Goal: Find specific page/section: Find specific page/section

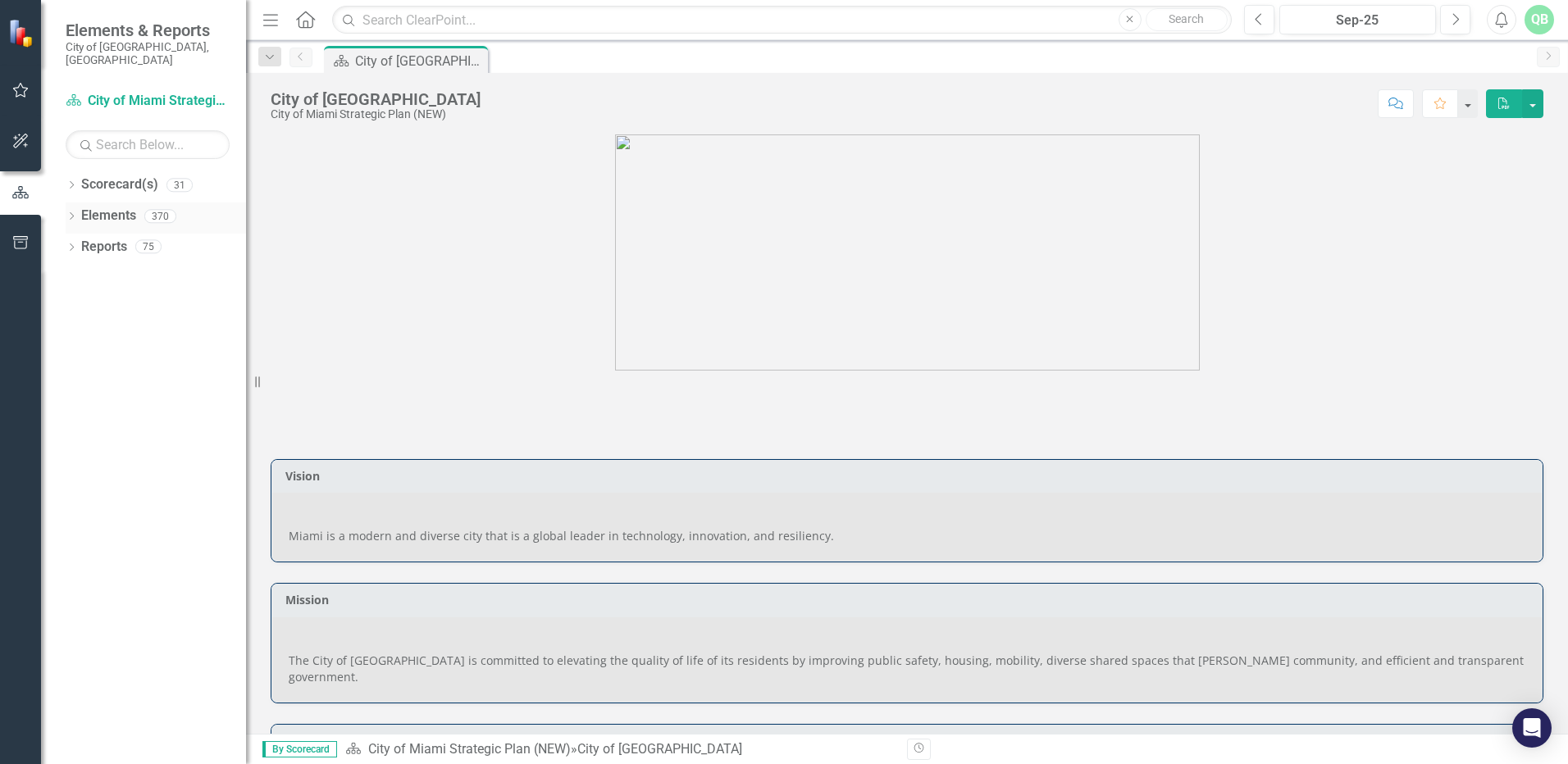
click at [117, 207] on link "Elements" at bounding box center [109, 215] width 55 height 19
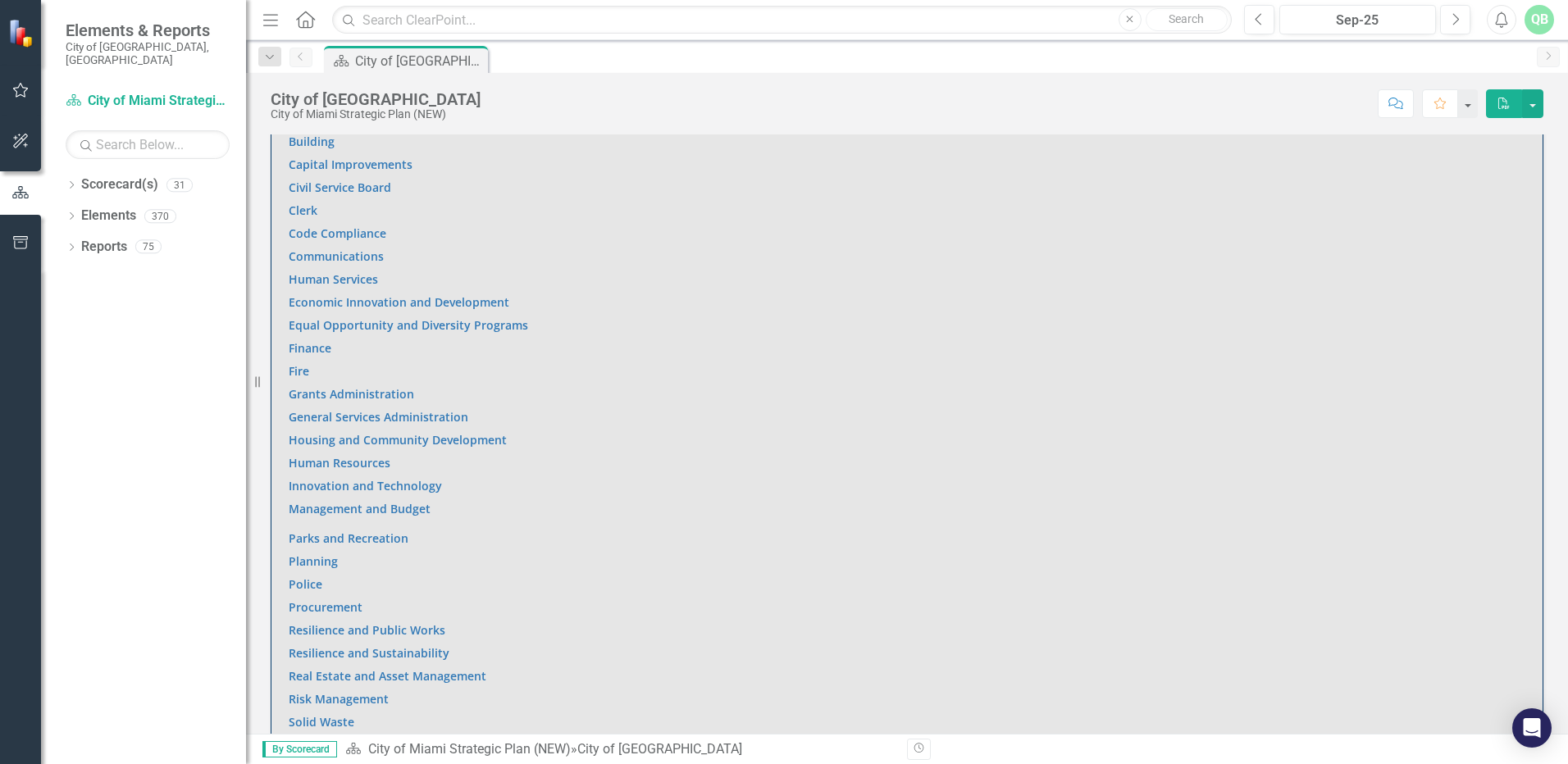
scroll to position [1341, 0]
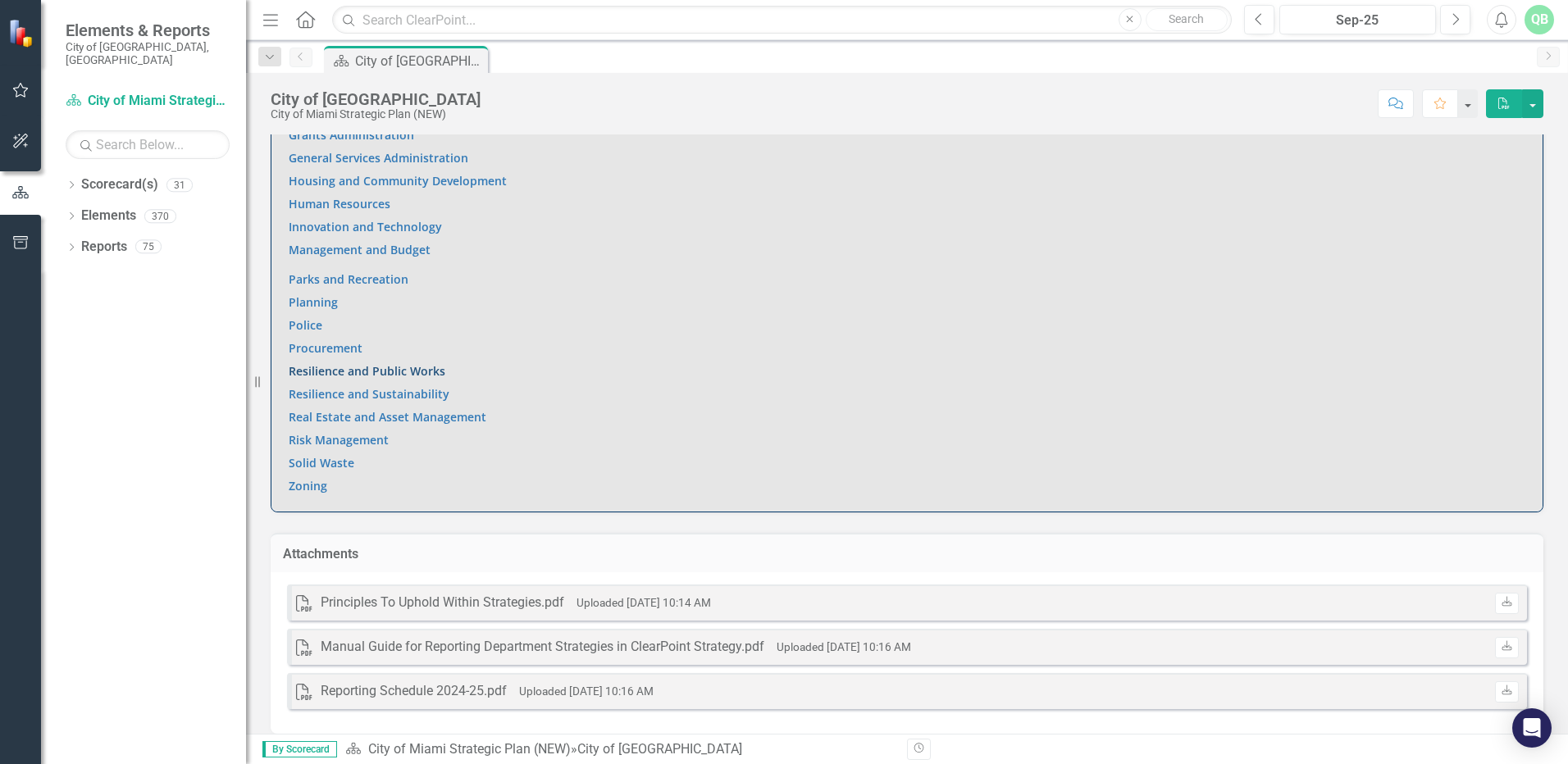
click at [318, 363] on link "Resilience and Public Works" at bounding box center [367, 370] width 157 height 15
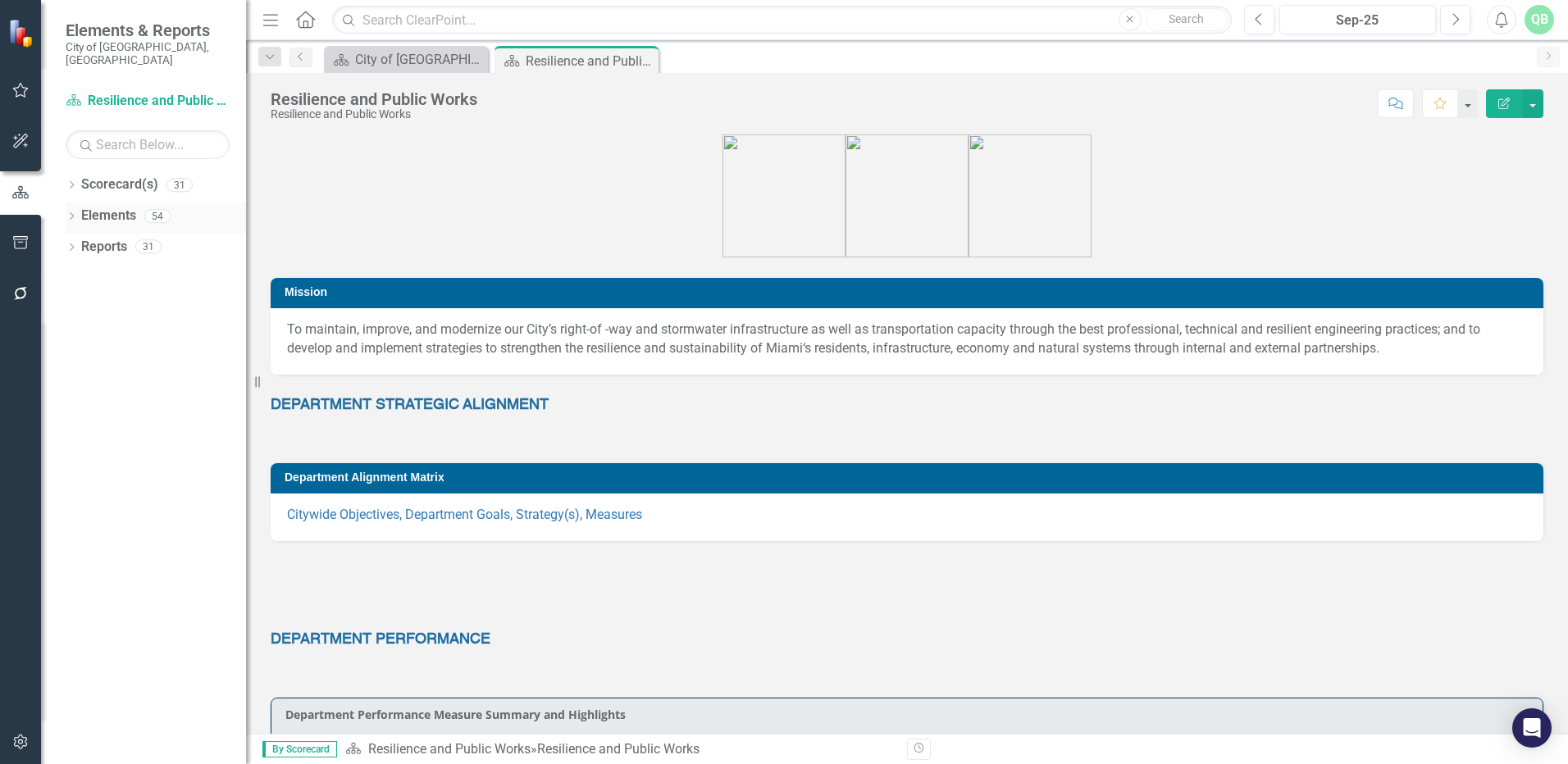
click at [125, 207] on link "Elements" at bounding box center [109, 215] width 55 height 19
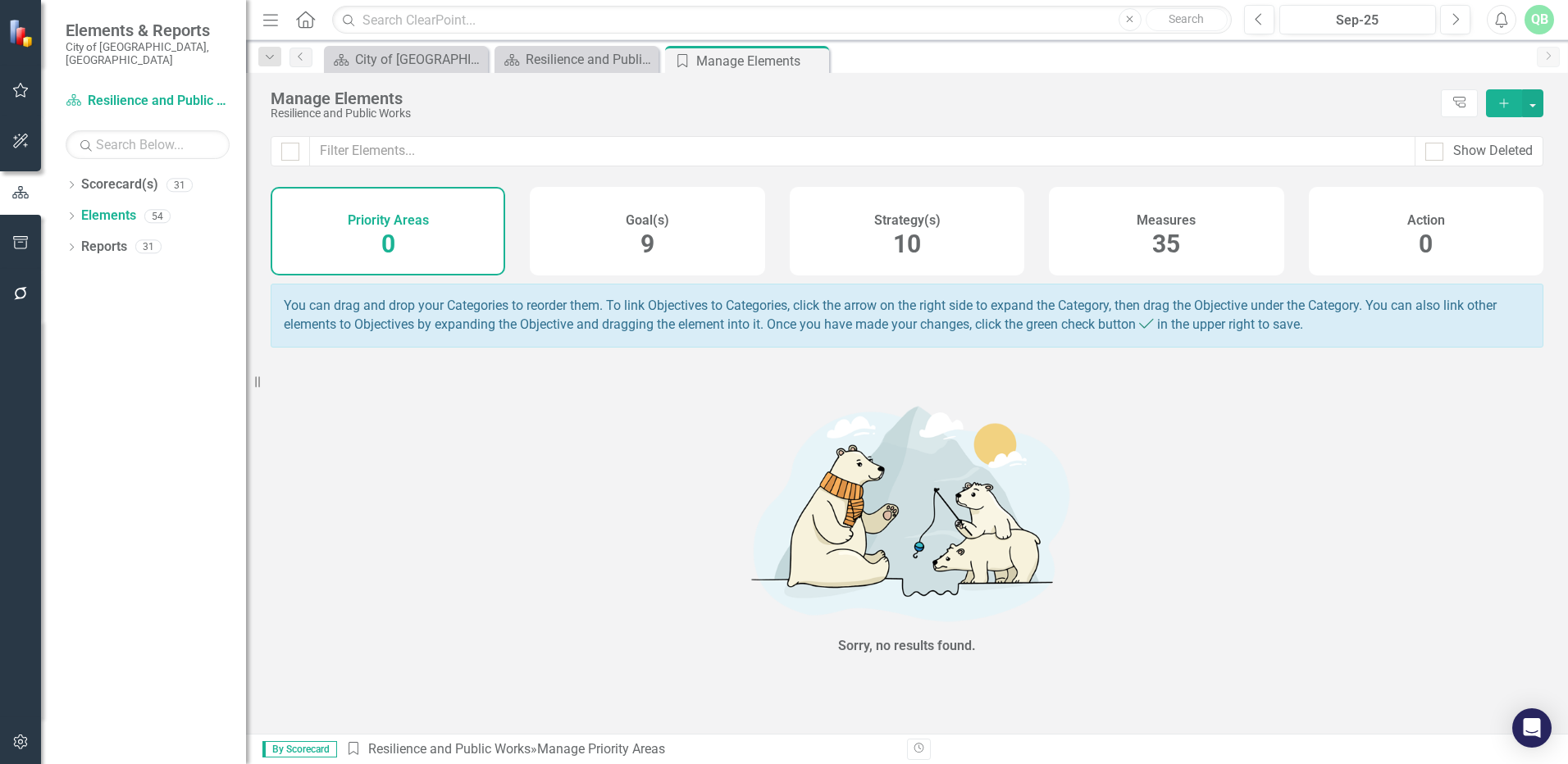
click at [1144, 237] on div "Measures 35" at bounding box center [1166, 231] width 234 height 88
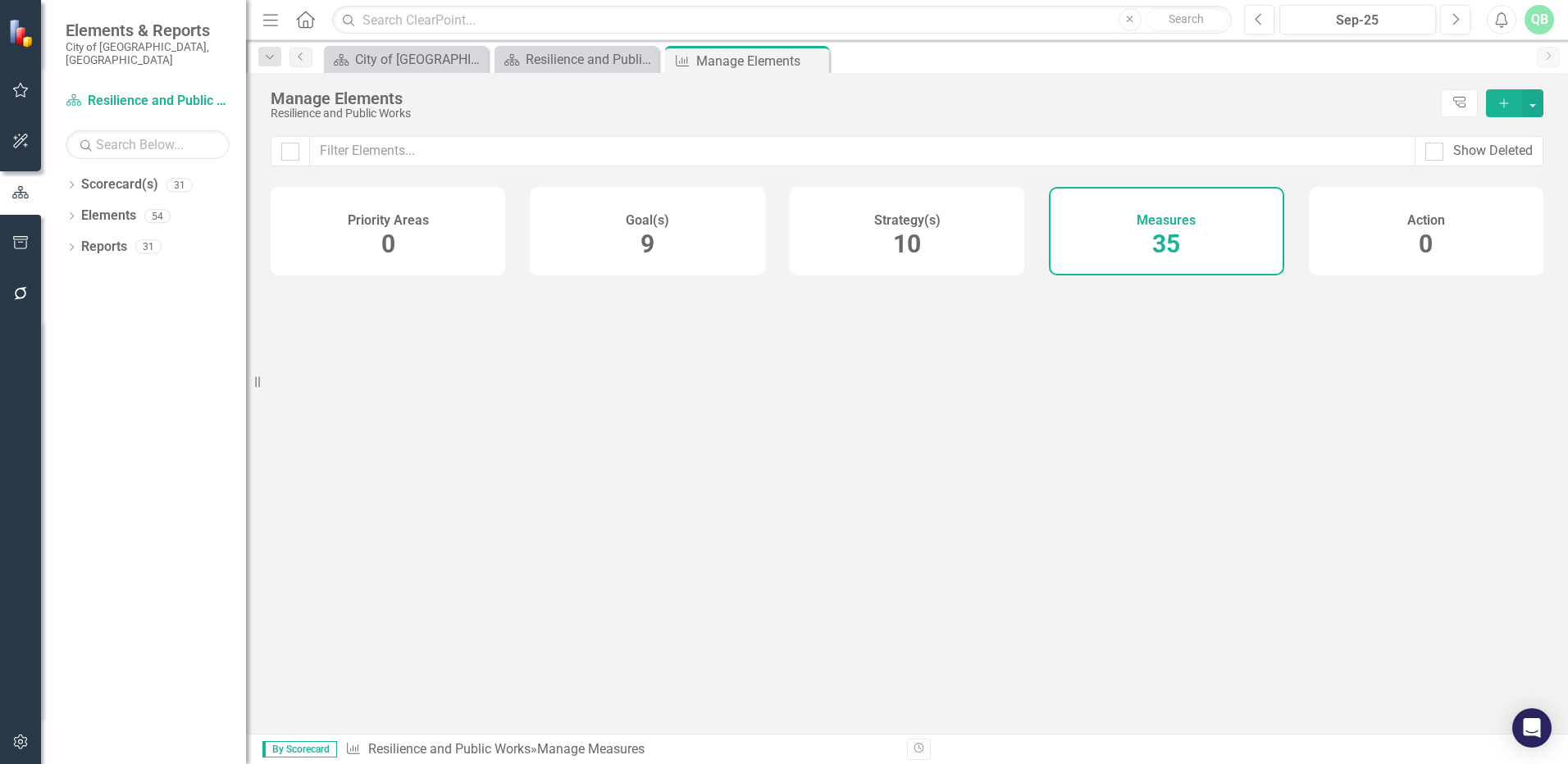
checkbox input "false"
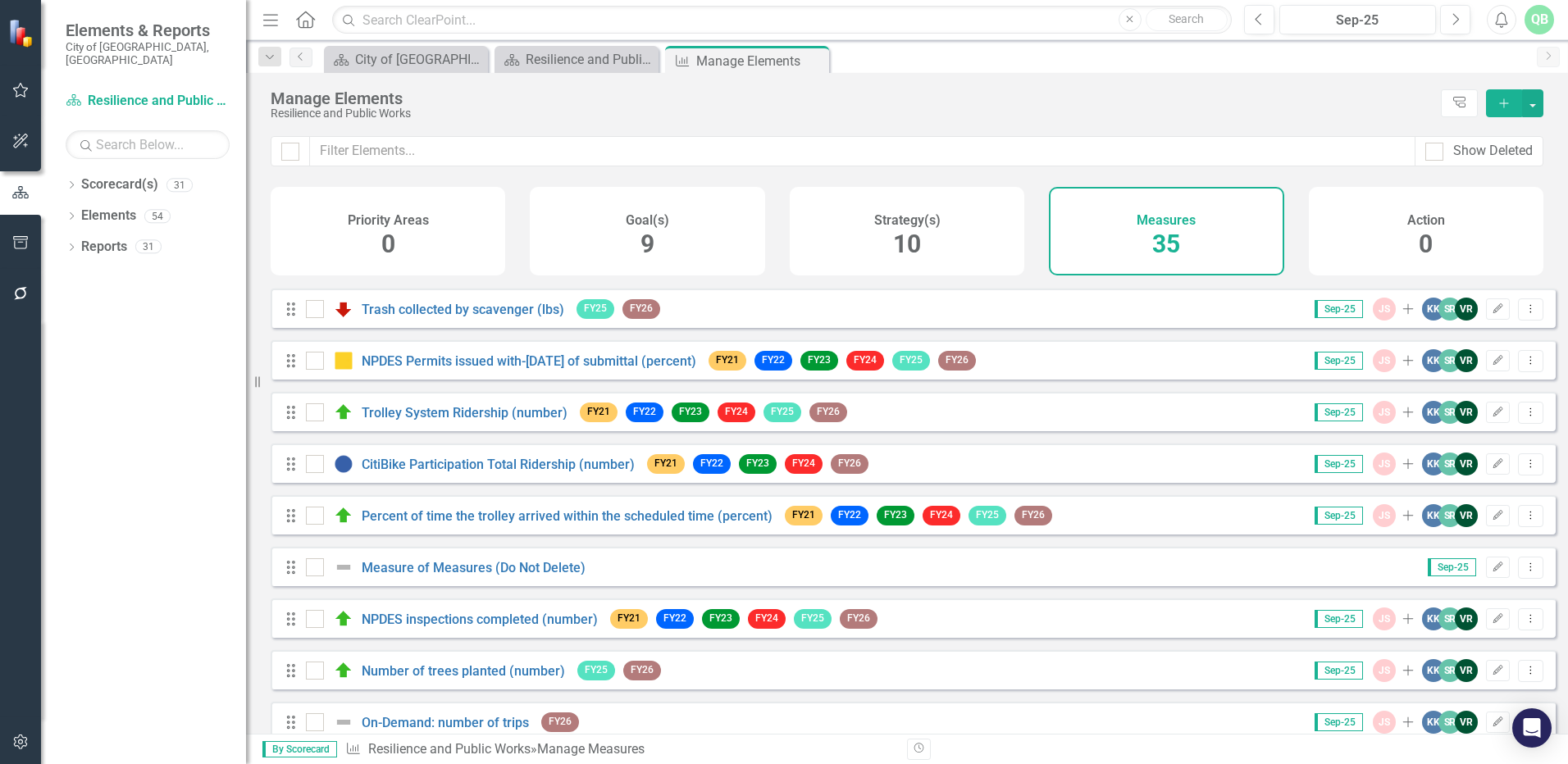
scroll to position [410, 0]
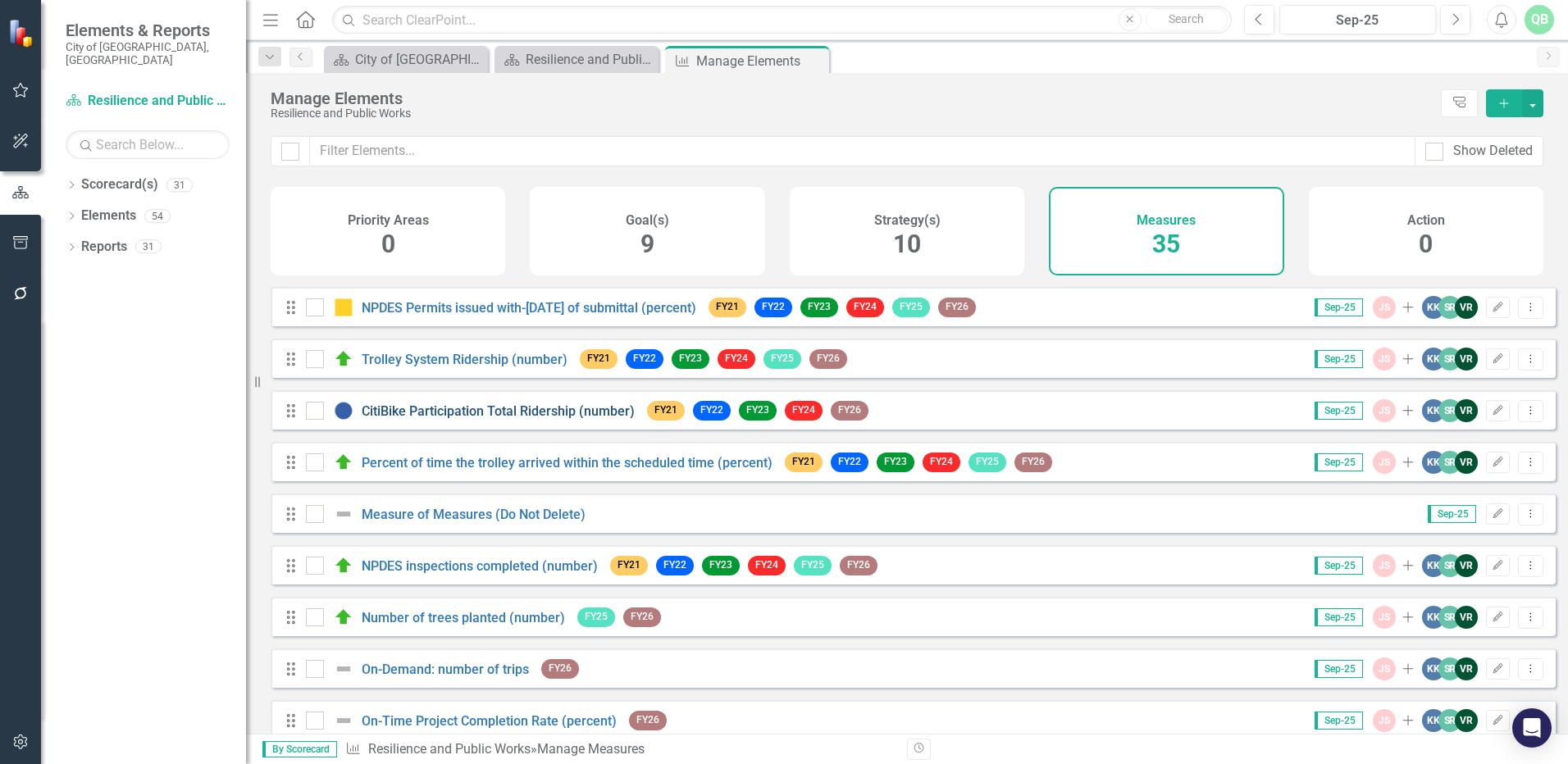
click at [412, 419] on link "CitiBike Participation Total Ridership (number)" at bounding box center [498, 410] width 274 height 15
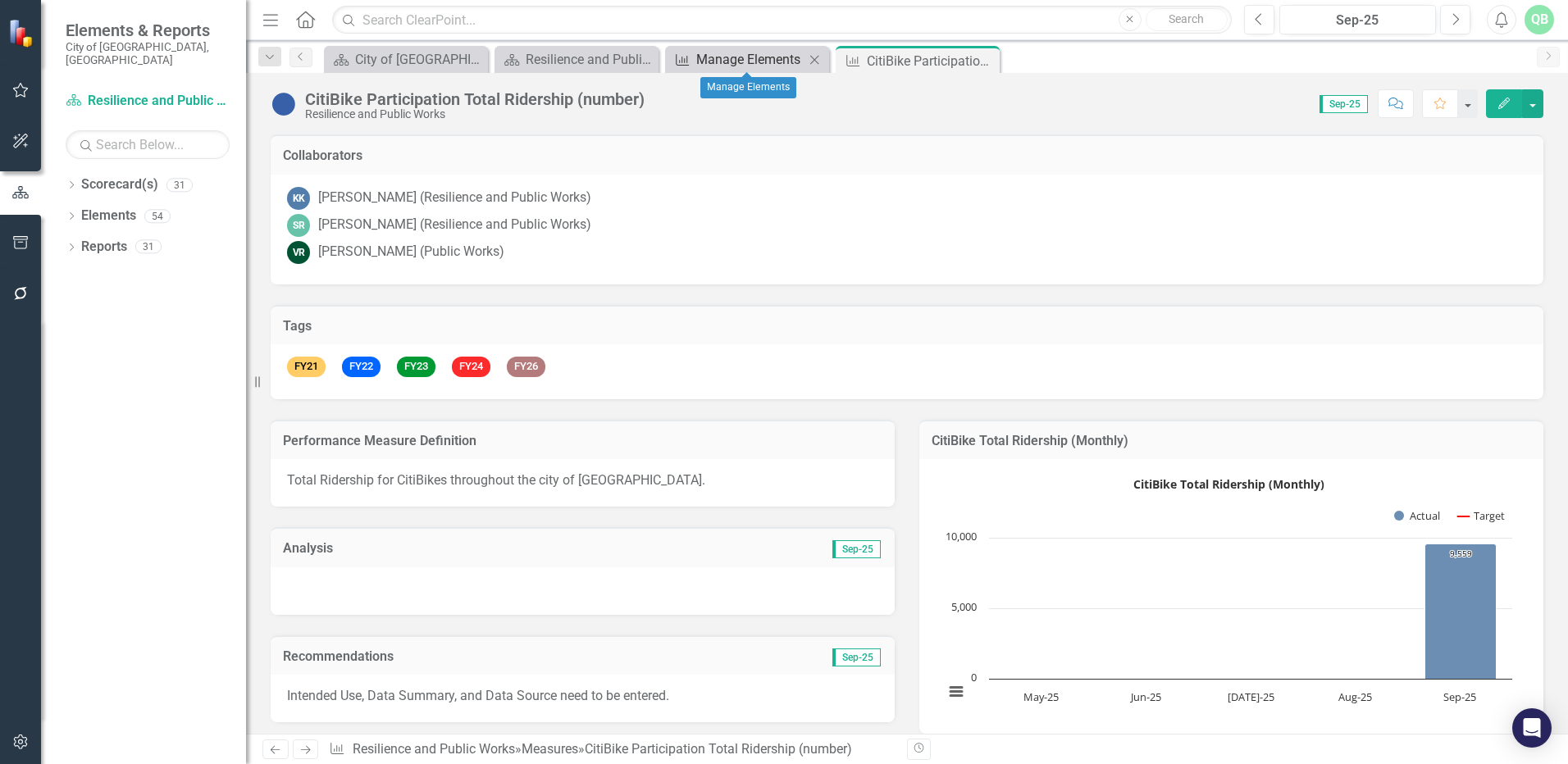
click at [740, 55] on div "Manage Elements" at bounding box center [751, 59] width 109 height 20
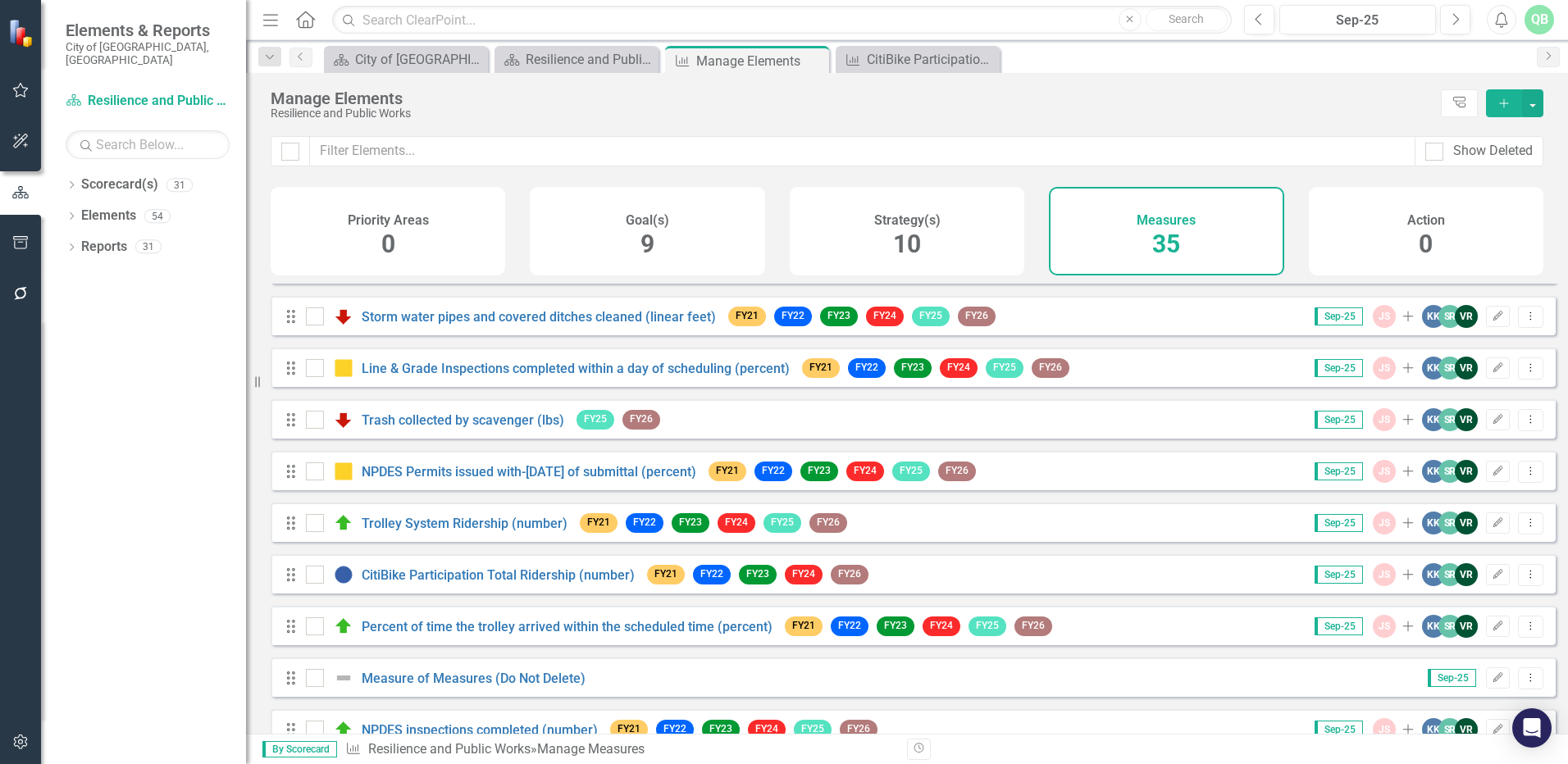
scroll to position [164, 0]
